Goal: Task Accomplishment & Management: Use online tool/utility

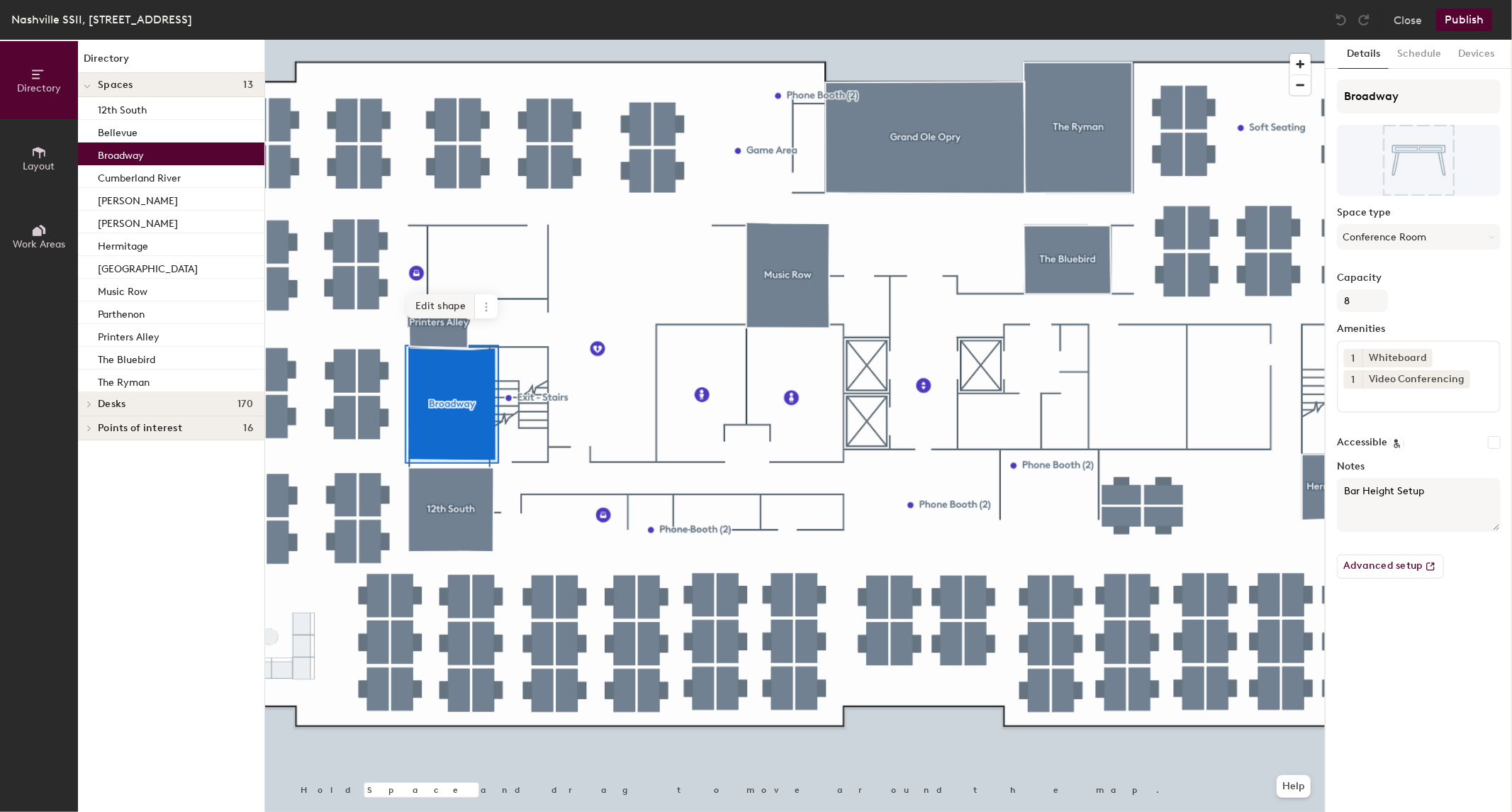
click at [445, 303] on span "Edit shape" at bounding box center [440, 306] width 68 height 24
click at [488, 326] on span "Done" at bounding box center [489, 325] width 42 height 24
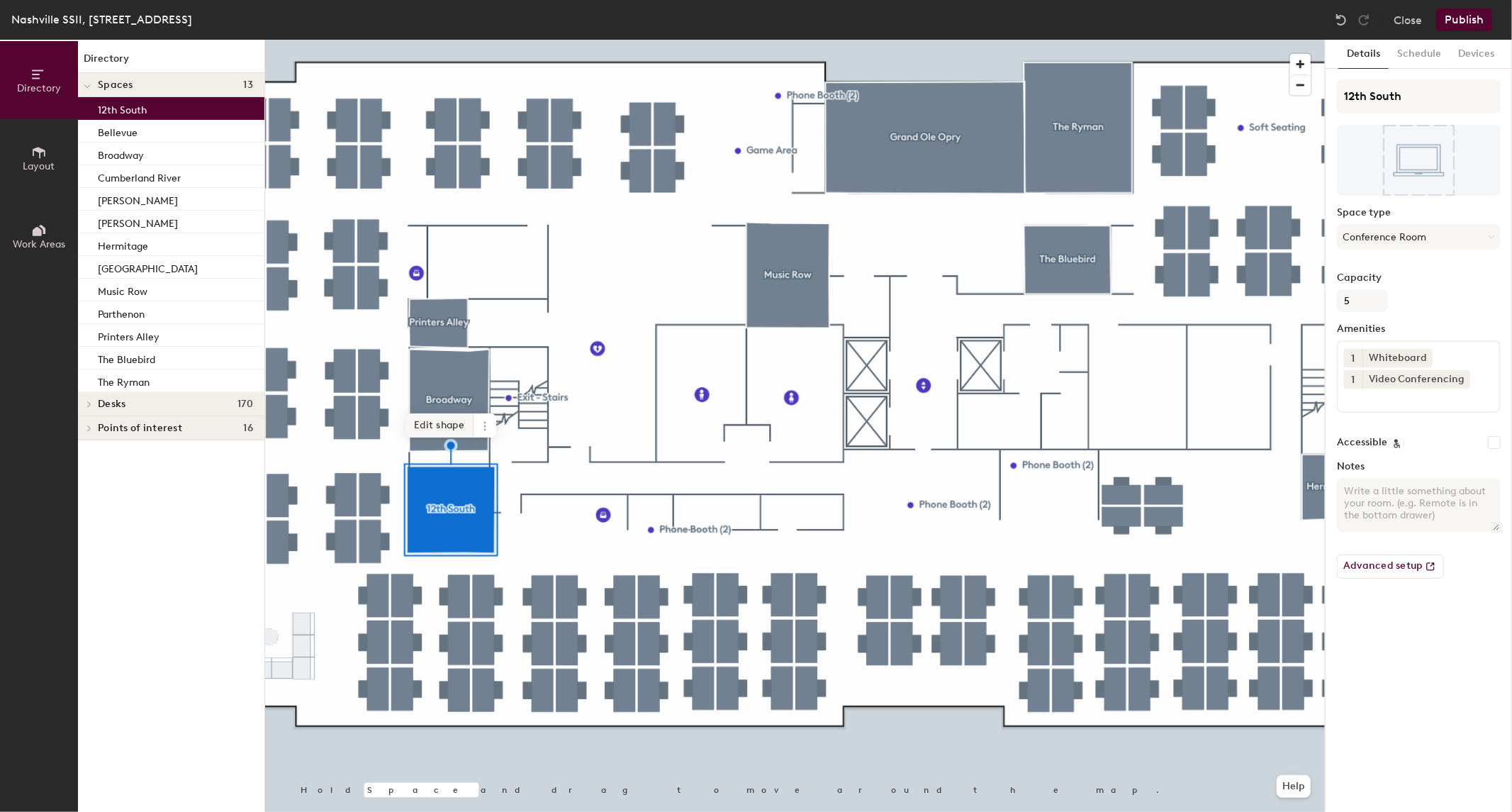
click at [447, 428] on span "Edit shape" at bounding box center [439, 425] width 68 height 24
click at [458, 401] on span "Edit shape" at bounding box center [438, 406] width 68 height 24
click at [443, 402] on span "Edit shape" at bounding box center [439, 406] width 68 height 24
click at [440, 407] on span "Edit shape" at bounding box center [439, 406] width 68 height 24
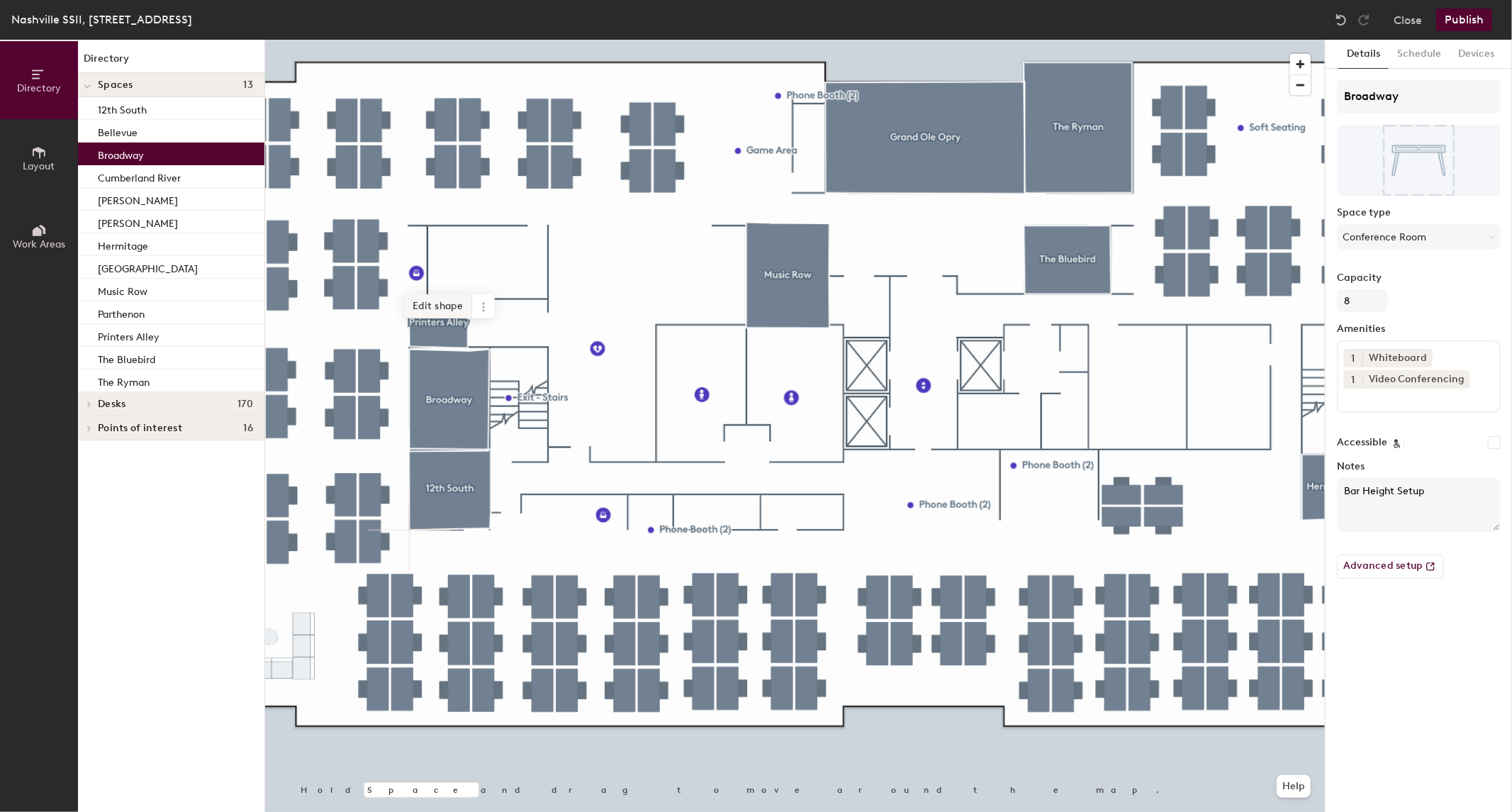
click at [456, 301] on span "Edit shape" at bounding box center [438, 306] width 68 height 24
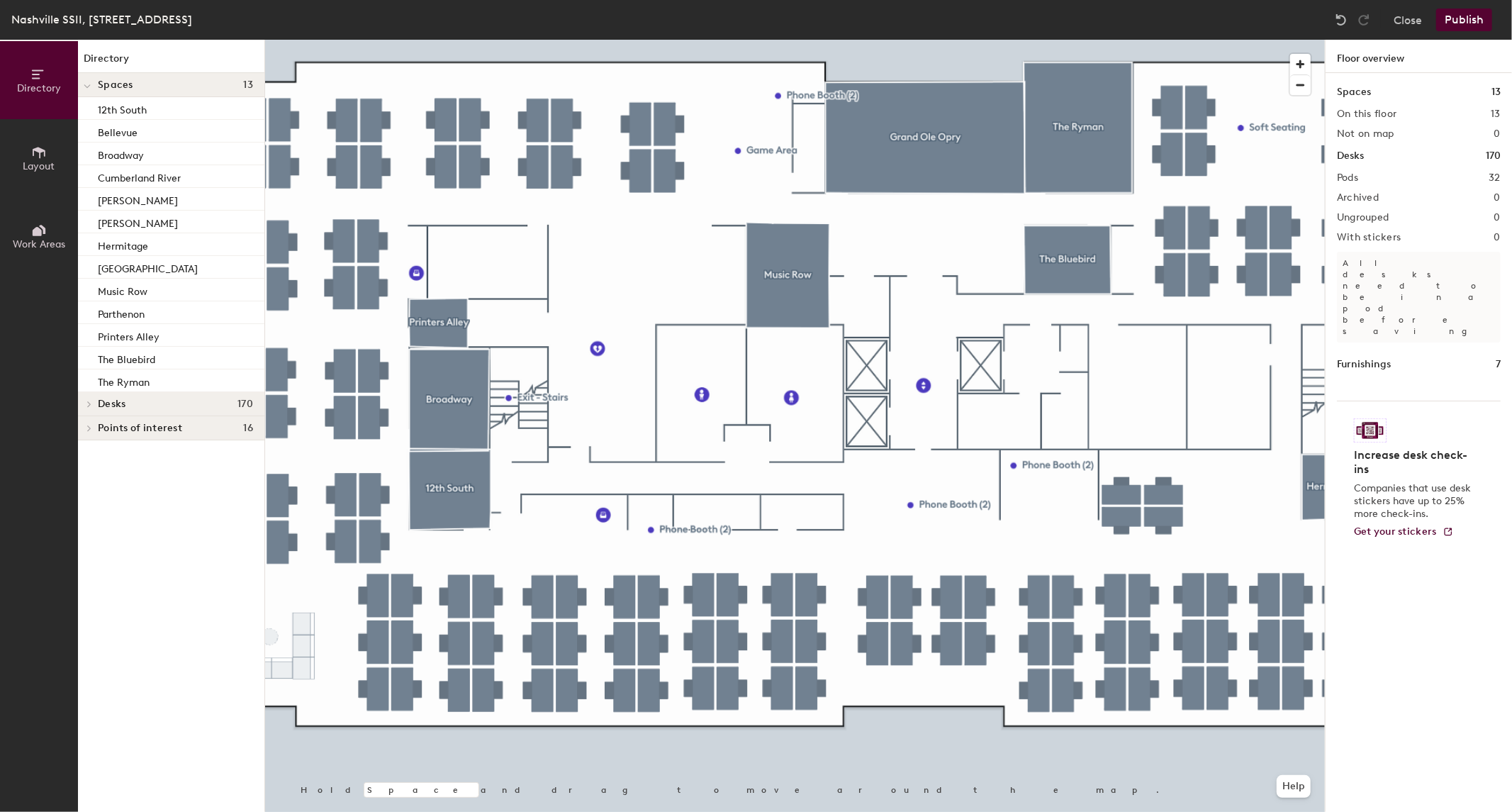
click at [482, 39] on div at bounding box center [795, 39] width 1060 height 0
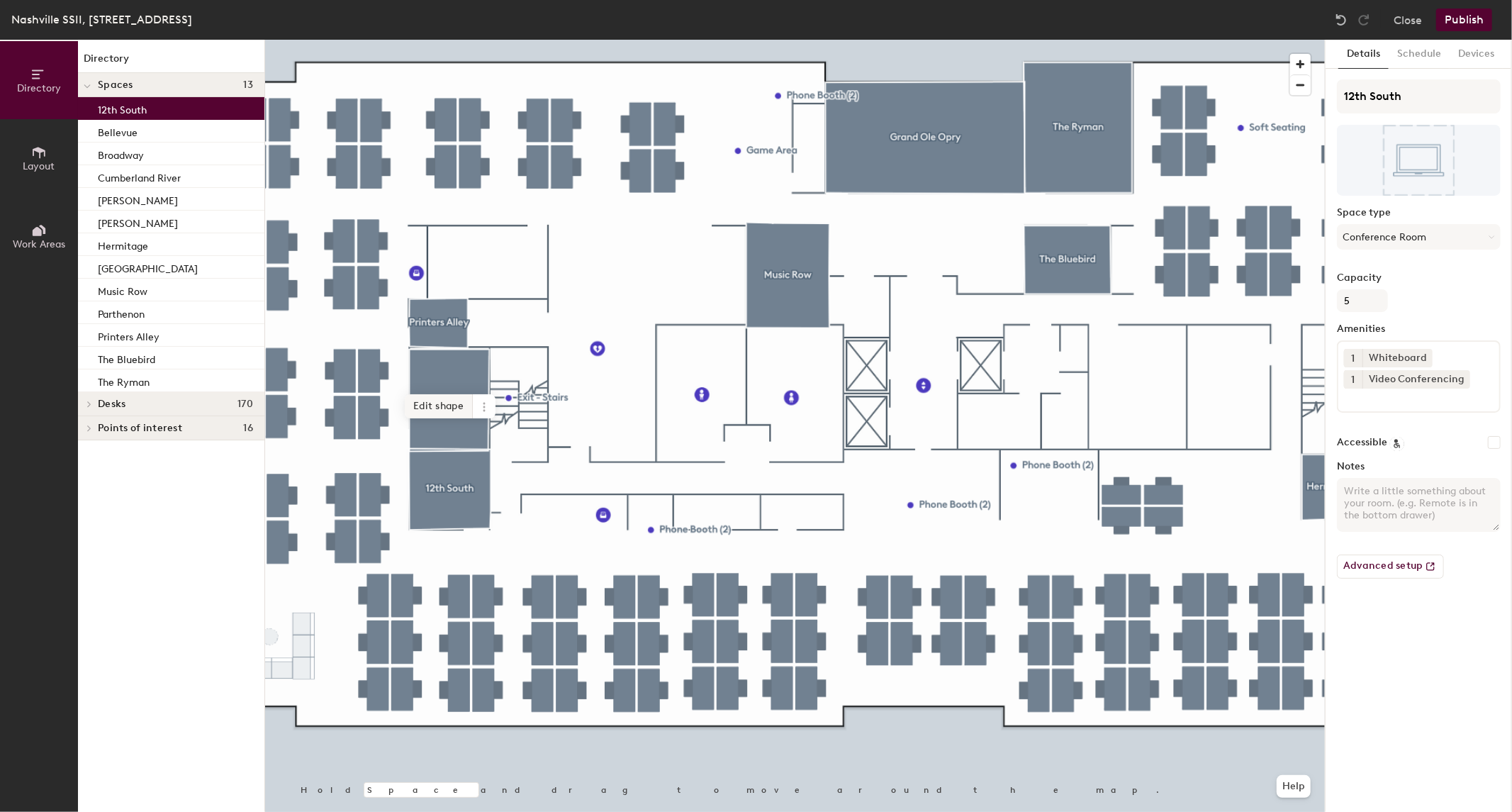
click at [455, 407] on span "Edit shape" at bounding box center [438, 406] width 68 height 24
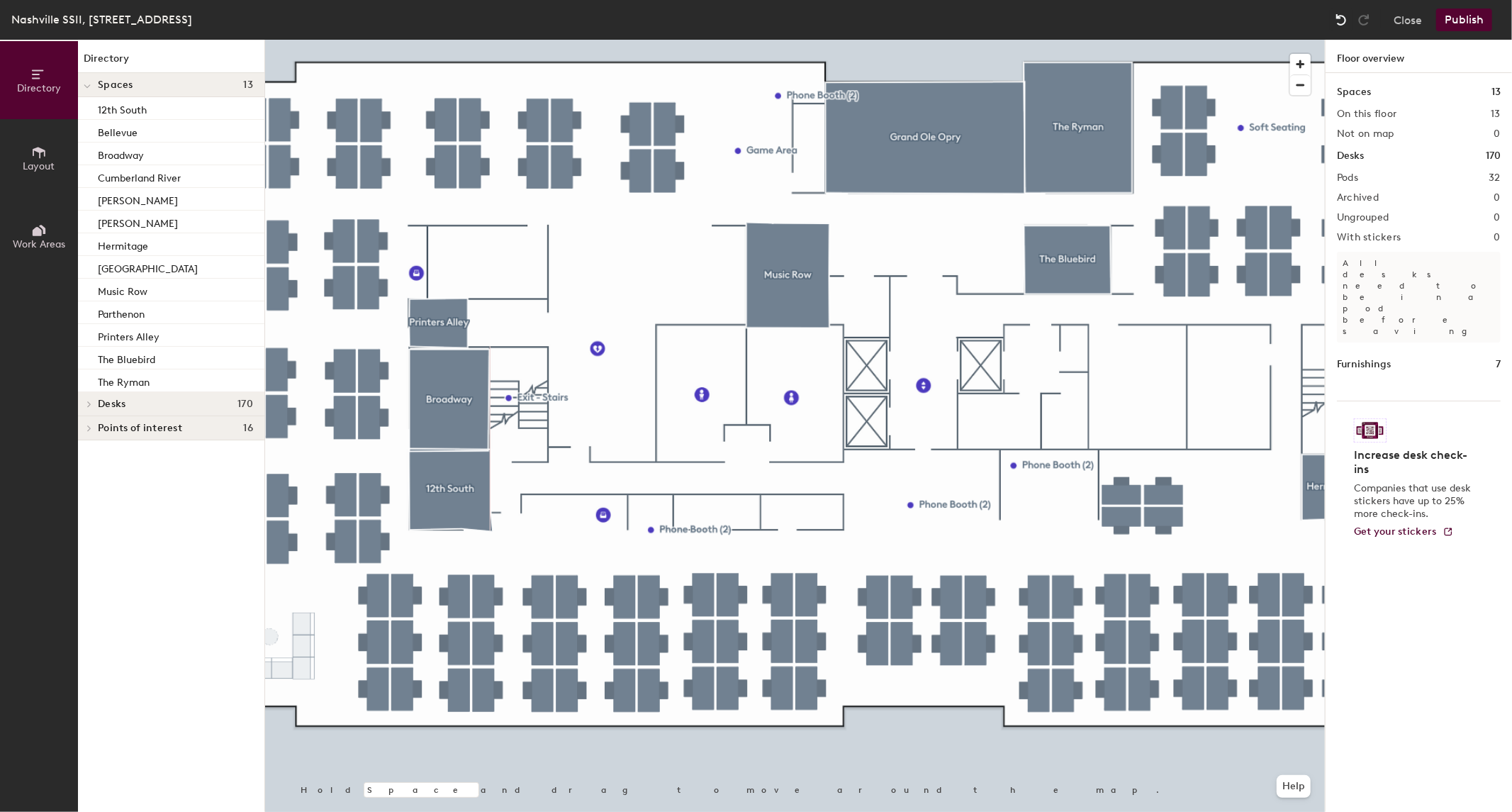
click at [1342, 23] on img at bounding box center [1341, 19] width 14 height 14
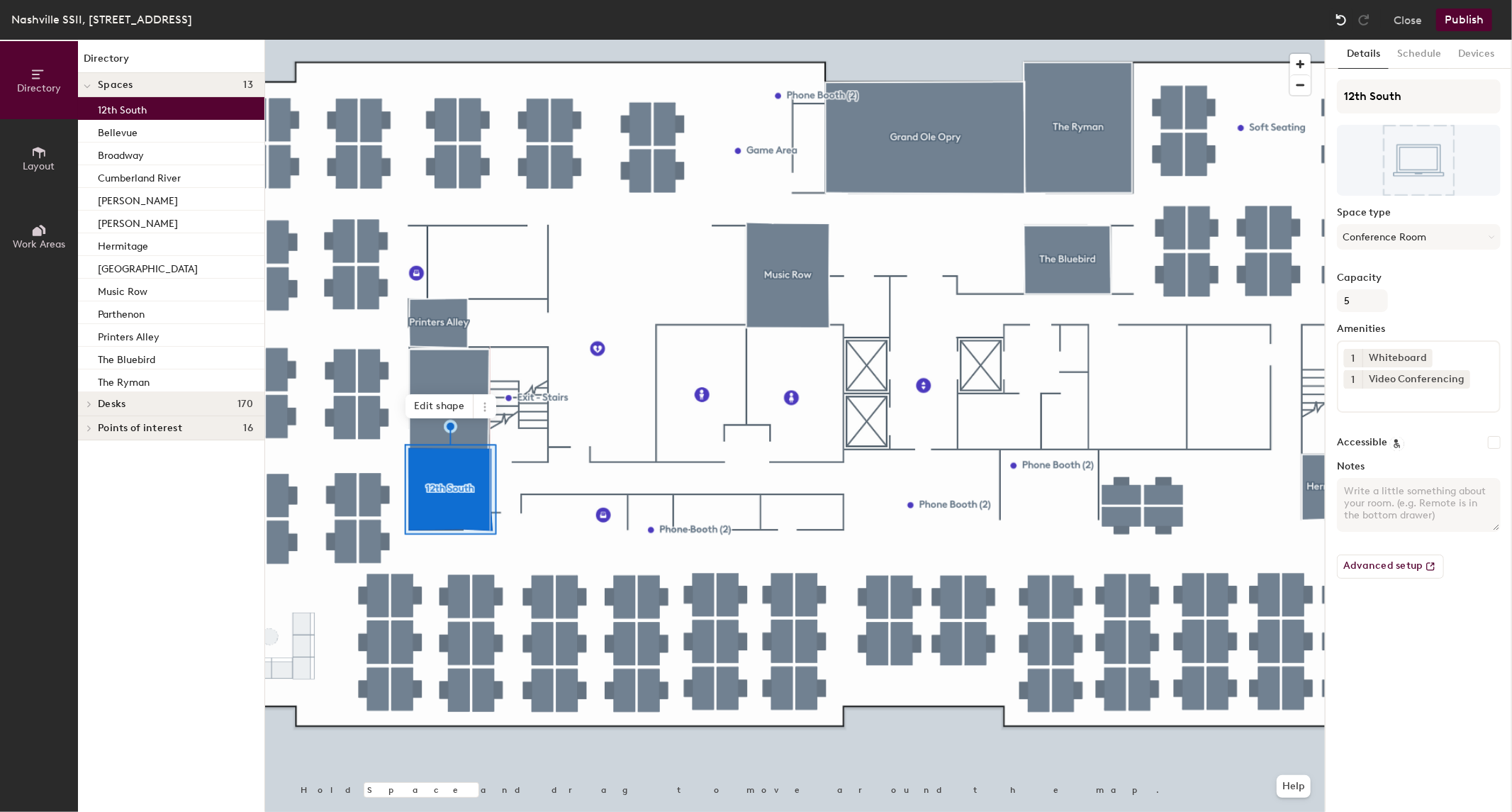
click at [1342, 23] on img at bounding box center [1341, 19] width 14 height 14
click at [450, 405] on span "Edit shape" at bounding box center [439, 406] width 68 height 24
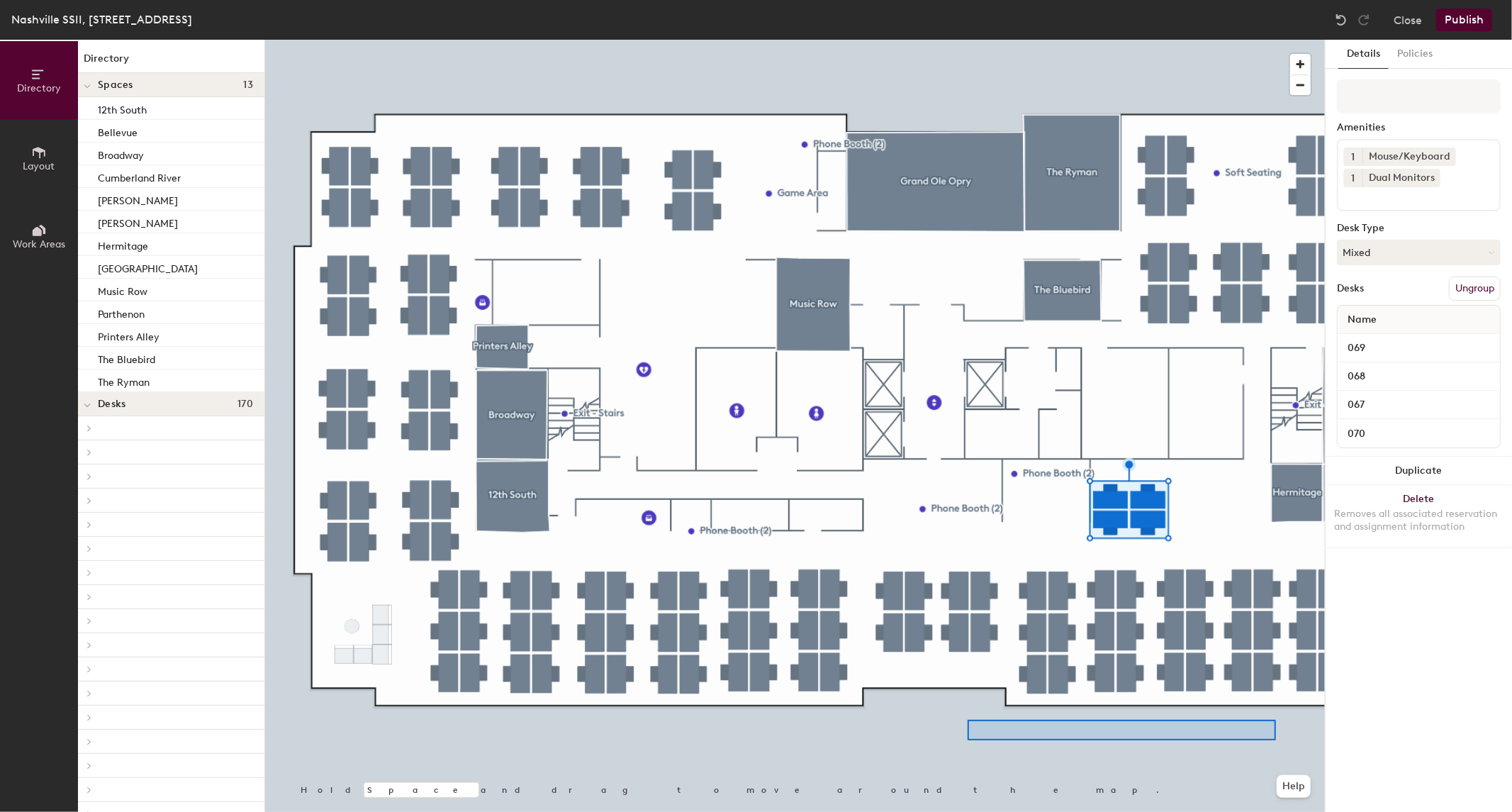
click at [967, 39] on div at bounding box center [795, 39] width 1060 height 0
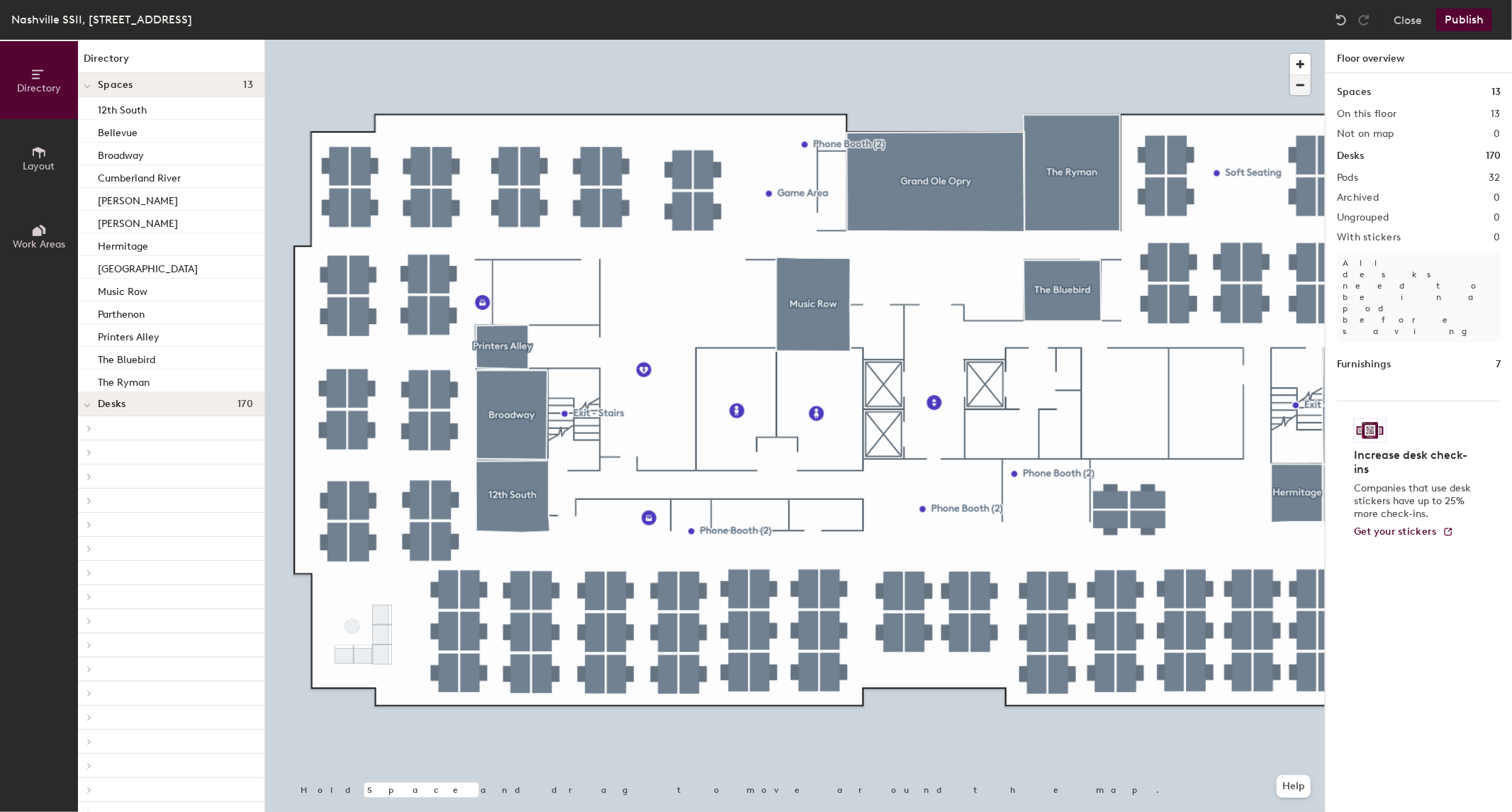
click at [1292, 85] on span "button" at bounding box center [1300, 85] width 21 height 20
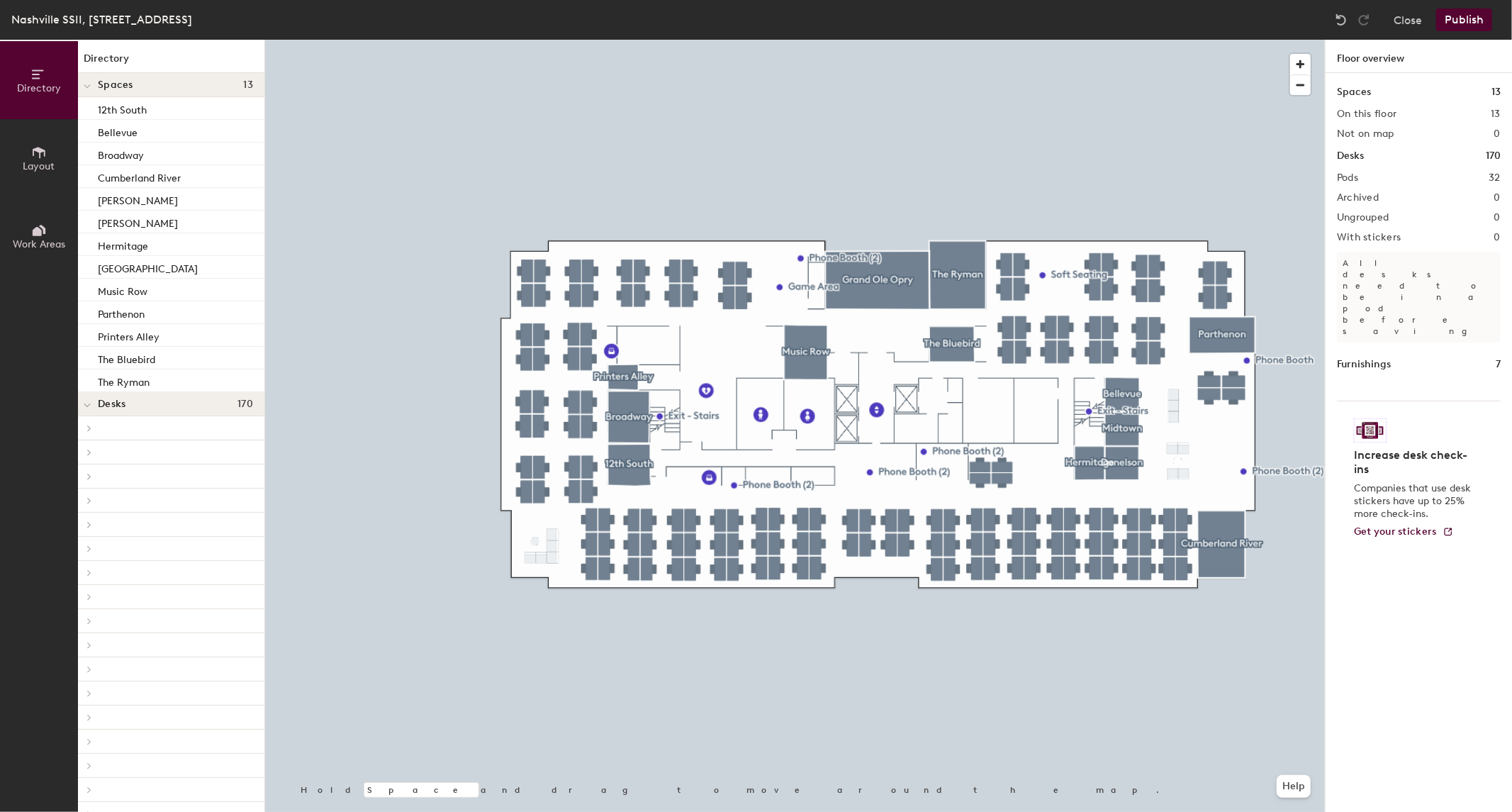
click at [1464, 23] on button "Publish" at bounding box center [1463, 19] width 56 height 23
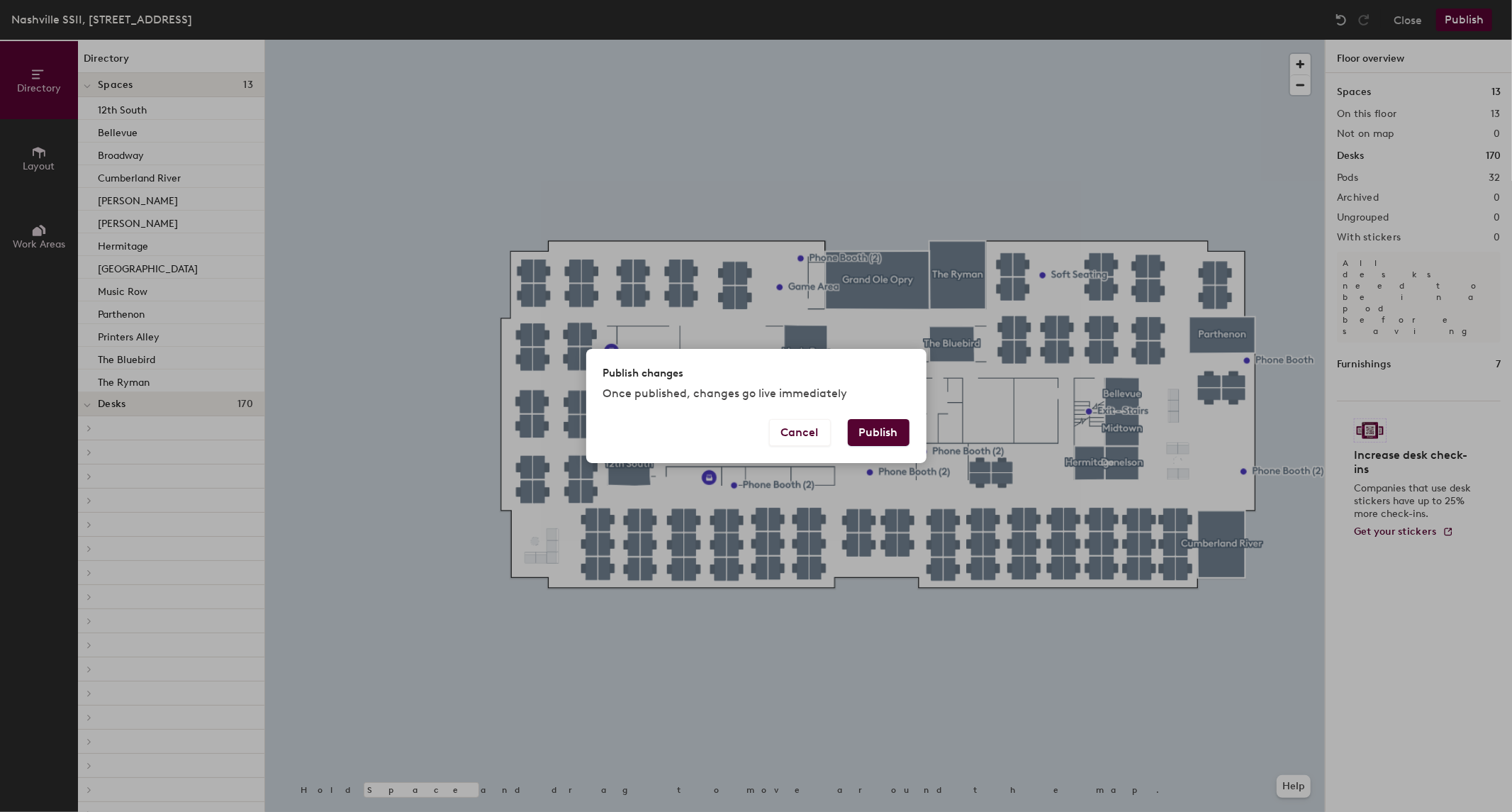
click at [895, 445] on button "Publish" at bounding box center [879, 432] width 62 height 27
